Goal: Task Accomplishment & Management: Manage account settings

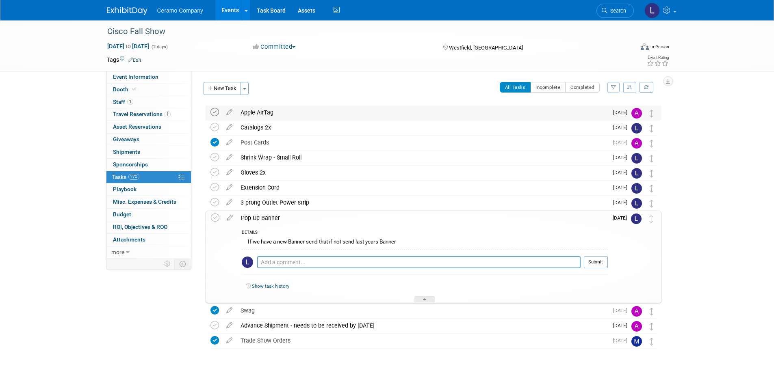
click at [214, 113] on icon at bounding box center [215, 112] width 9 height 9
click at [212, 126] on icon at bounding box center [215, 127] width 9 height 9
click at [214, 160] on icon at bounding box center [215, 157] width 9 height 9
click at [212, 169] on icon at bounding box center [215, 172] width 9 height 9
click at [212, 189] on icon at bounding box center [215, 187] width 9 height 9
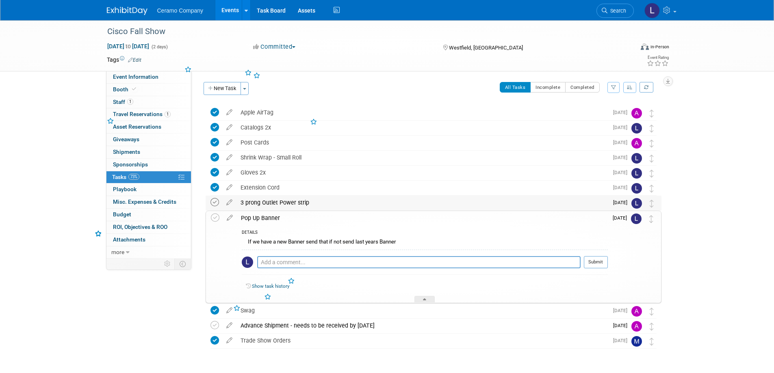
click at [214, 198] on icon at bounding box center [215, 202] width 9 height 9
drag, startPoint x: 214, startPoint y: 209, endPoint x: 214, endPoint y: 215, distance: 6.1
click at [214, 210] on td at bounding box center [217, 203] width 12 height 15
click at [213, 217] on icon at bounding box center [215, 218] width 9 height 9
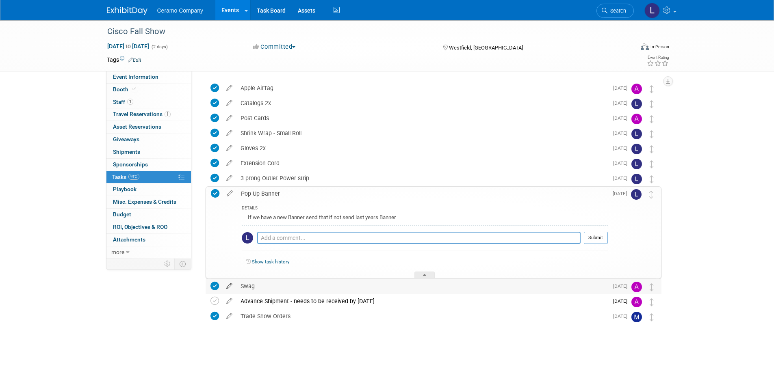
scroll to position [25, 0]
click at [213, 298] on icon at bounding box center [215, 300] width 9 height 9
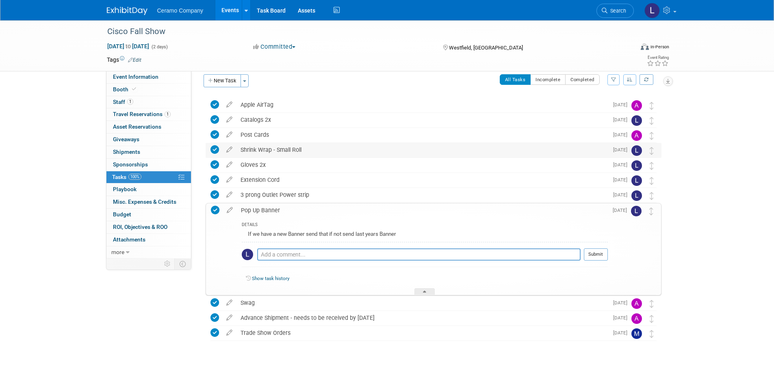
scroll to position [0, 0]
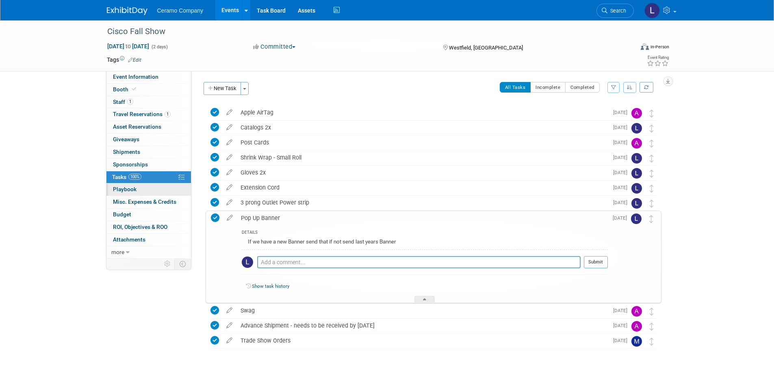
click at [139, 193] on link "0 Playbook 0" at bounding box center [148, 190] width 85 height 12
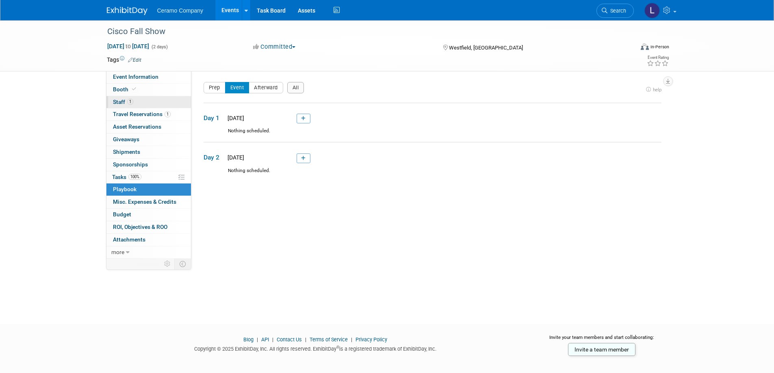
click at [135, 103] on link "1 Staff 1" at bounding box center [148, 102] width 85 height 12
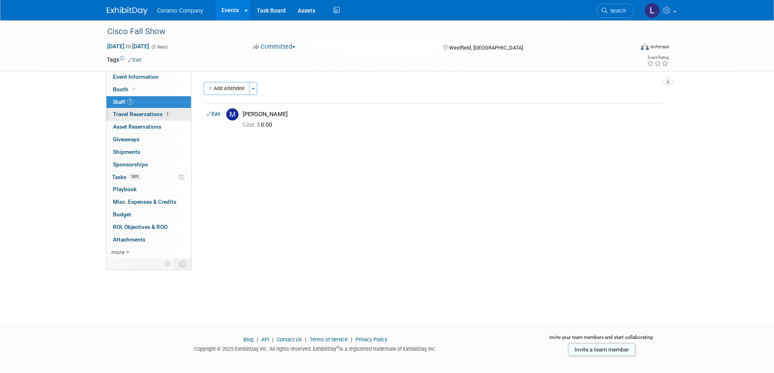
click at [147, 119] on link "1 Travel Reservations 1" at bounding box center [148, 115] width 85 height 12
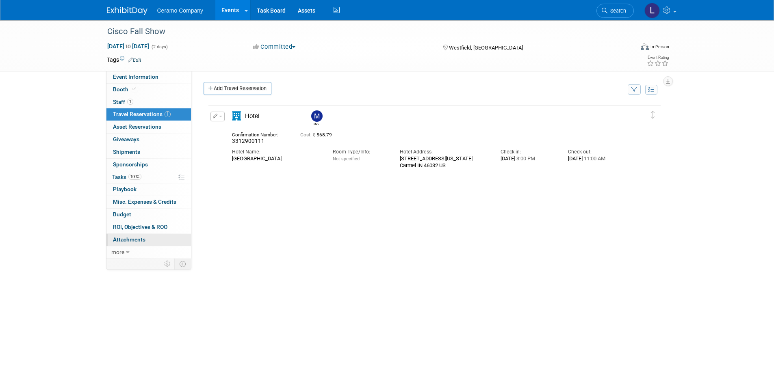
click at [158, 239] on link "0 Attachments 0" at bounding box center [148, 240] width 85 height 12
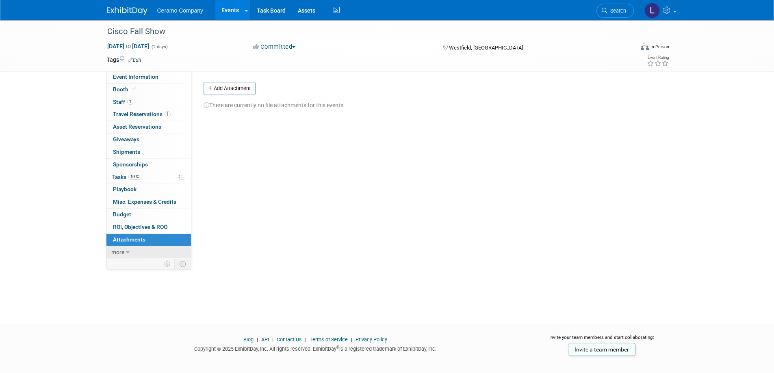
click at [118, 251] on span "more" at bounding box center [117, 252] width 13 height 7
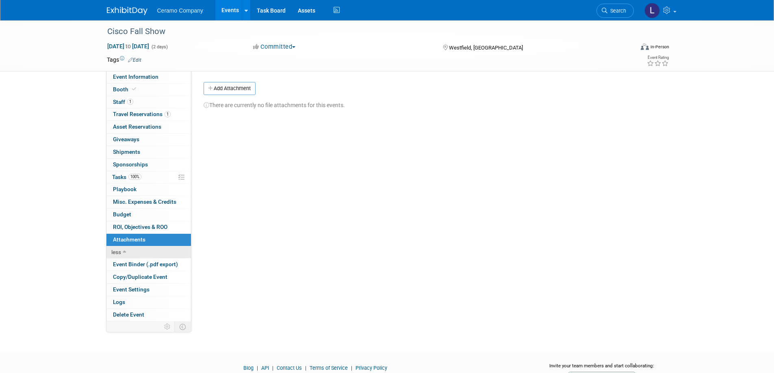
click at [118, 251] on span "less" at bounding box center [116, 252] width 10 height 7
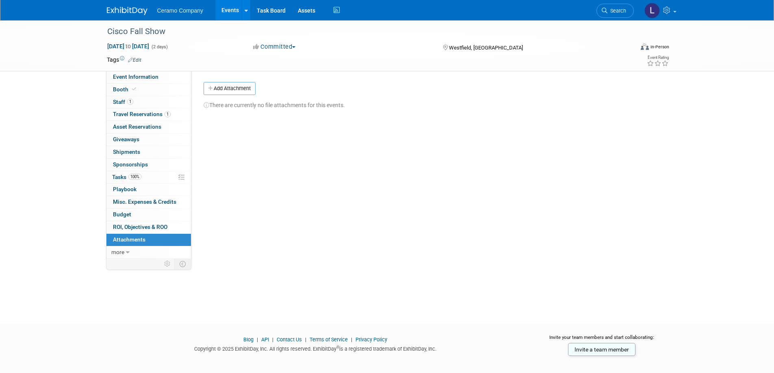
click at [136, 12] on img at bounding box center [127, 11] width 41 height 8
